Goal: Task Accomplishment & Management: Manage account settings

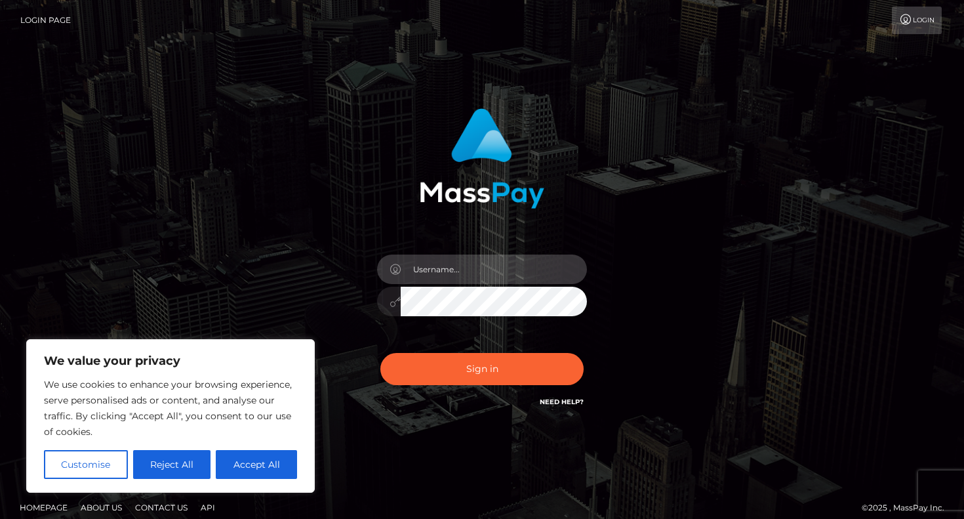
type input "vladnaimaer@gmail.com"
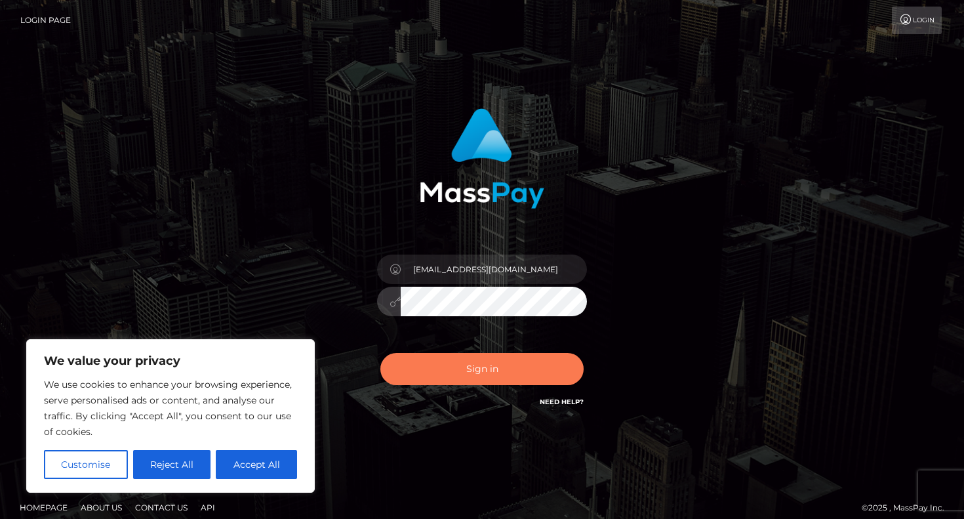
click at [552, 367] on button "Sign in" at bounding box center [481, 369] width 203 height 32
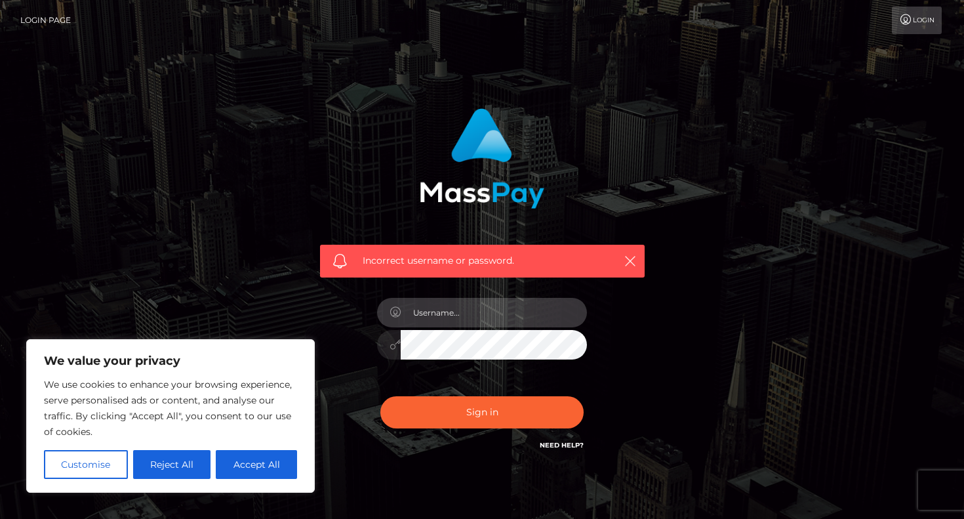
type input "[EMAIL_ADDRESS][DOMAIN_NAME]"
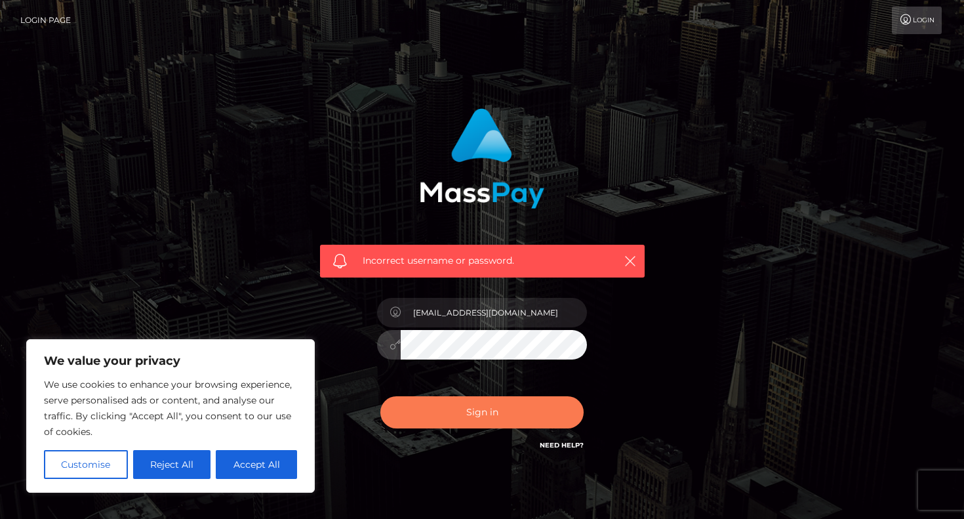
click at [515, 424] on button "Sign in" at bounding box center [481, 412] width 203 height 32
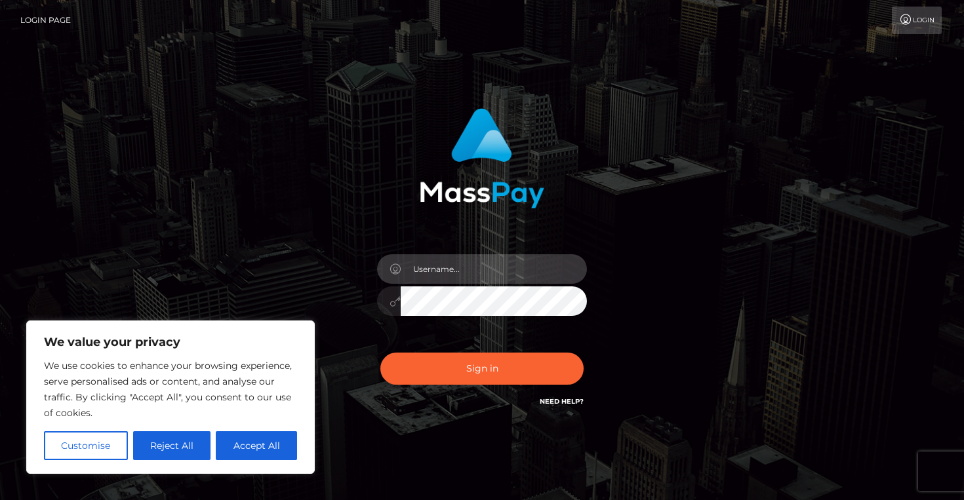
type input "[EMAIL_ADDRESS][DOMAIN_NAME]"
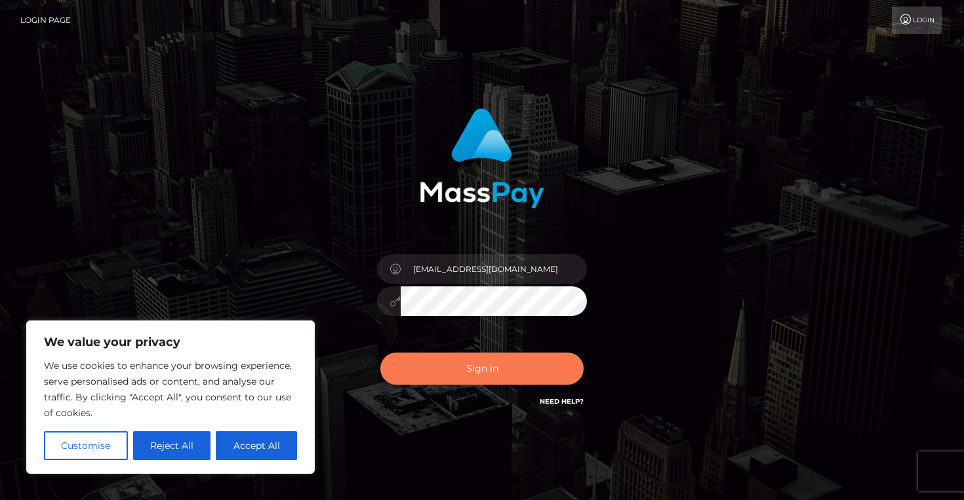
click at [467, 364] on button "Sign in" at bounding box center [481, 369] width 203 height 32
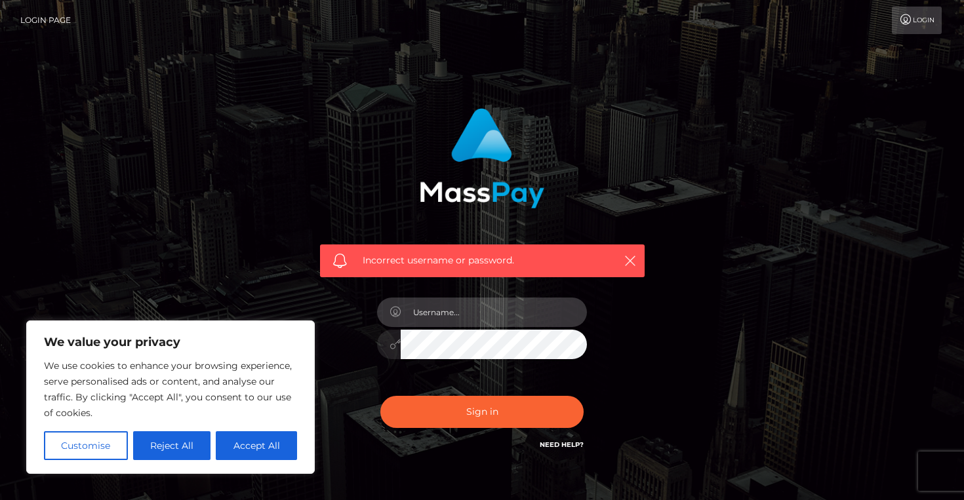
type input "vladnaimaer@gmail.com"
click at [524, 319] on input "vladnaimaer@gmail.com" at bounding box center [494, 313] width 186 height 30
